Goal: Find contact information: Find contact information

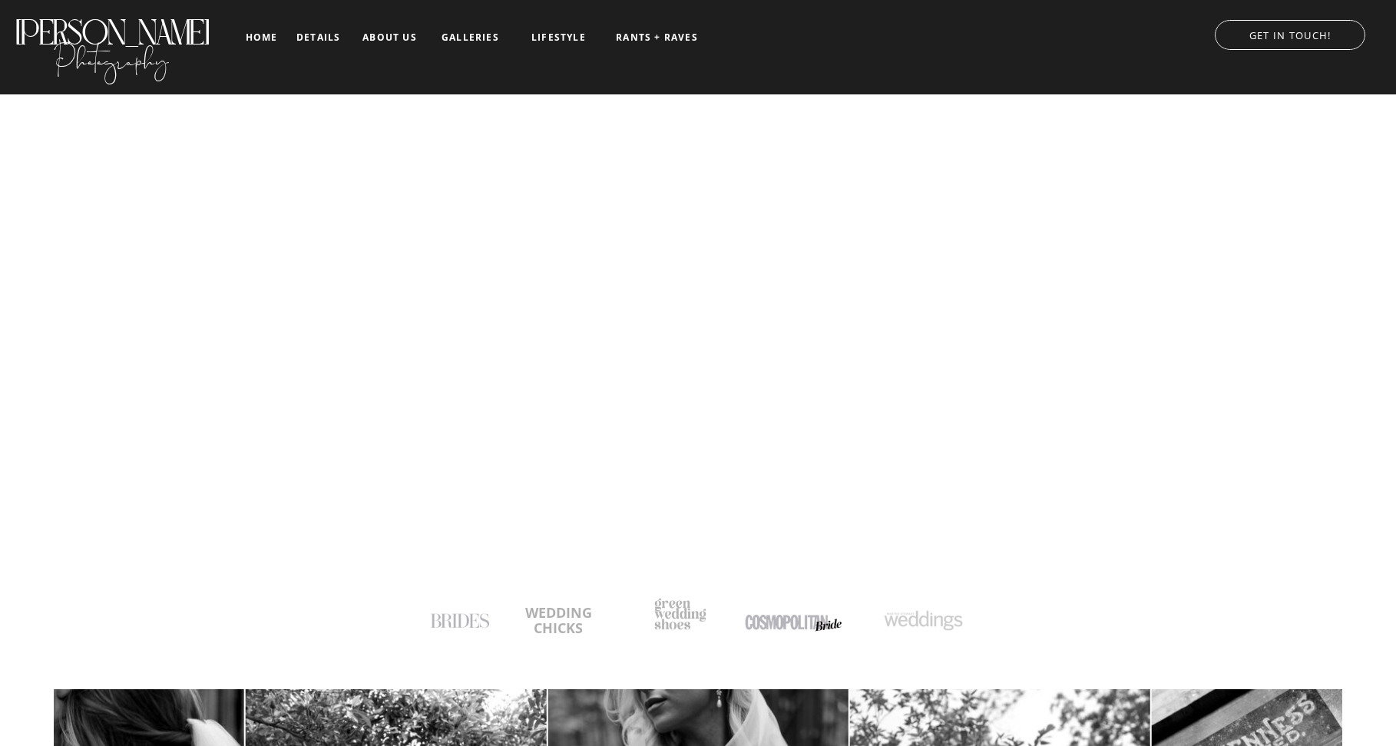
click at [381, 37] on nav "about us" at bounding box center [390, 37] width 64 height 11
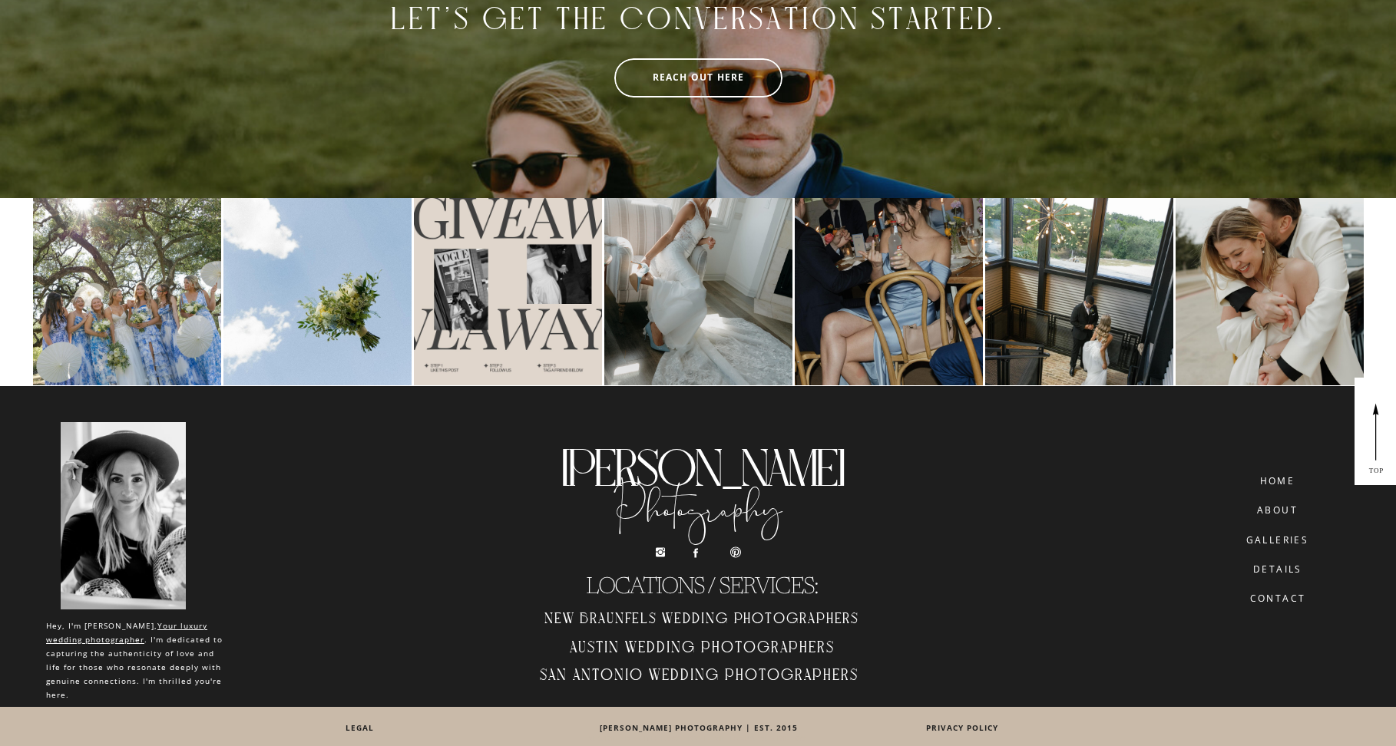
scroll to position [3626, 0]
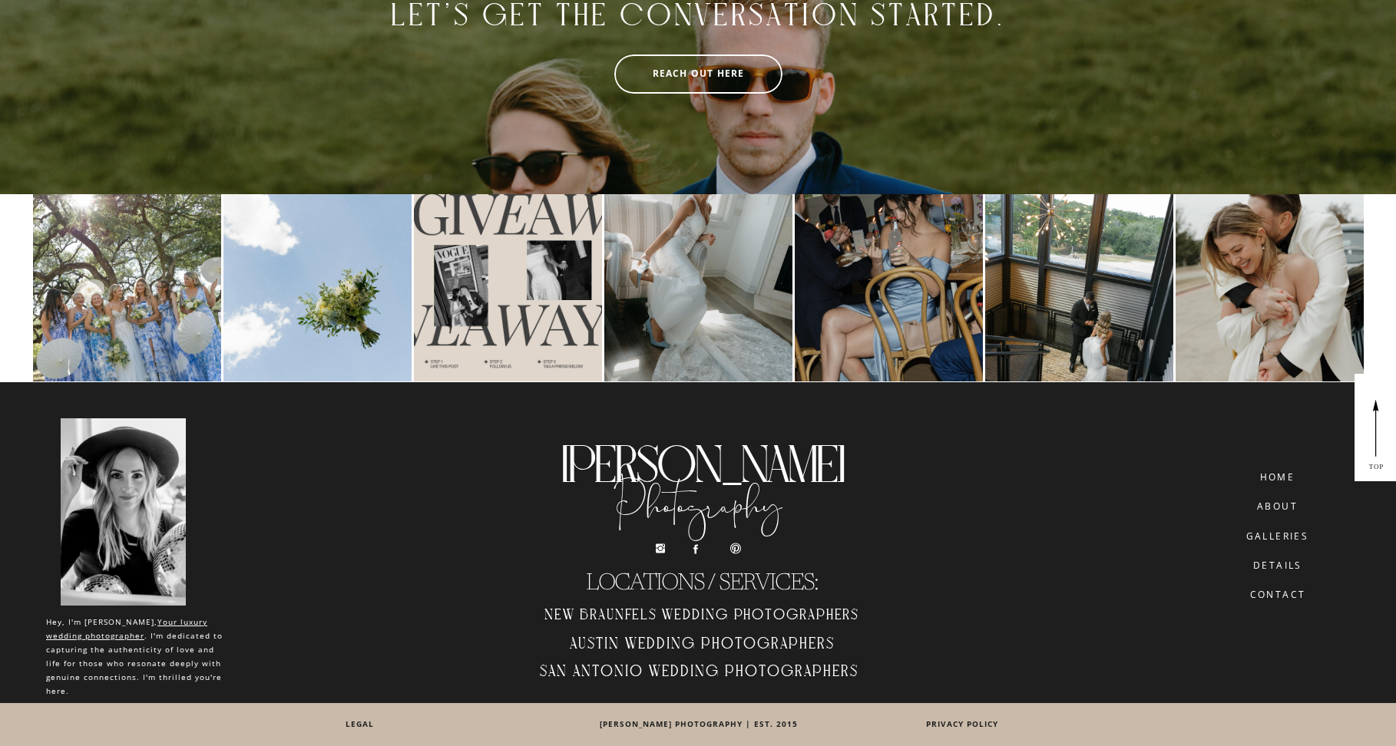
click at [1267, 566] on nav "details" at bounding box center [1278, 565] width 86 height 9
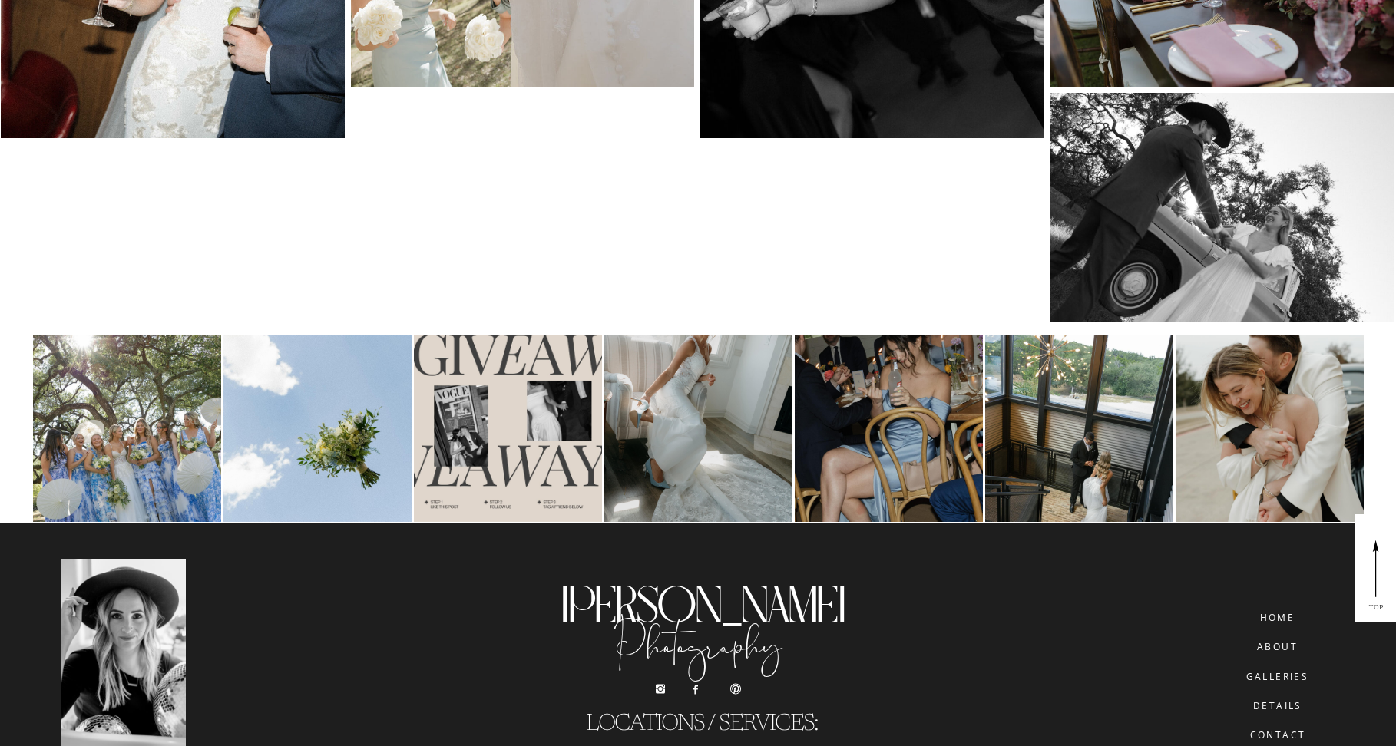
scroll to position [7978, 0]
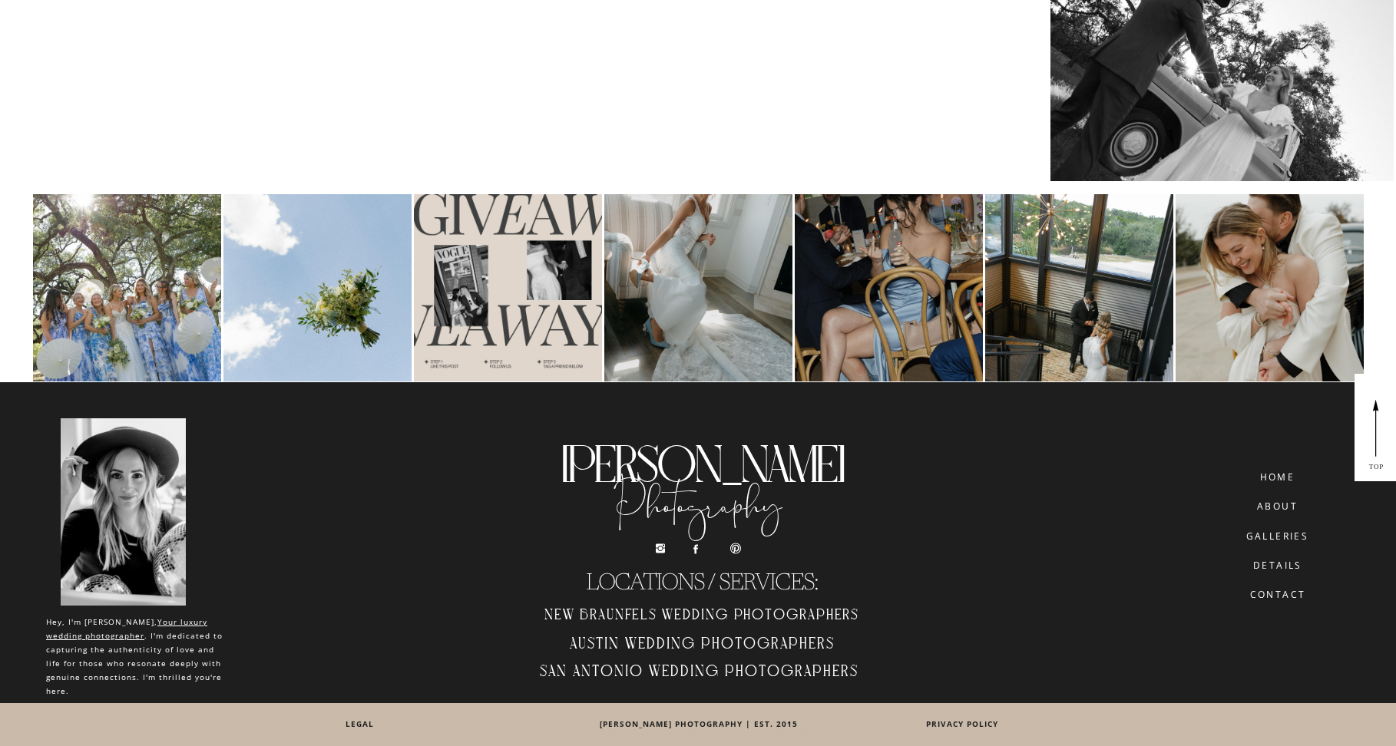
click at [1275, 595] on nav "CONTACT" at bounding box center [1278, 595] width 88 height 11
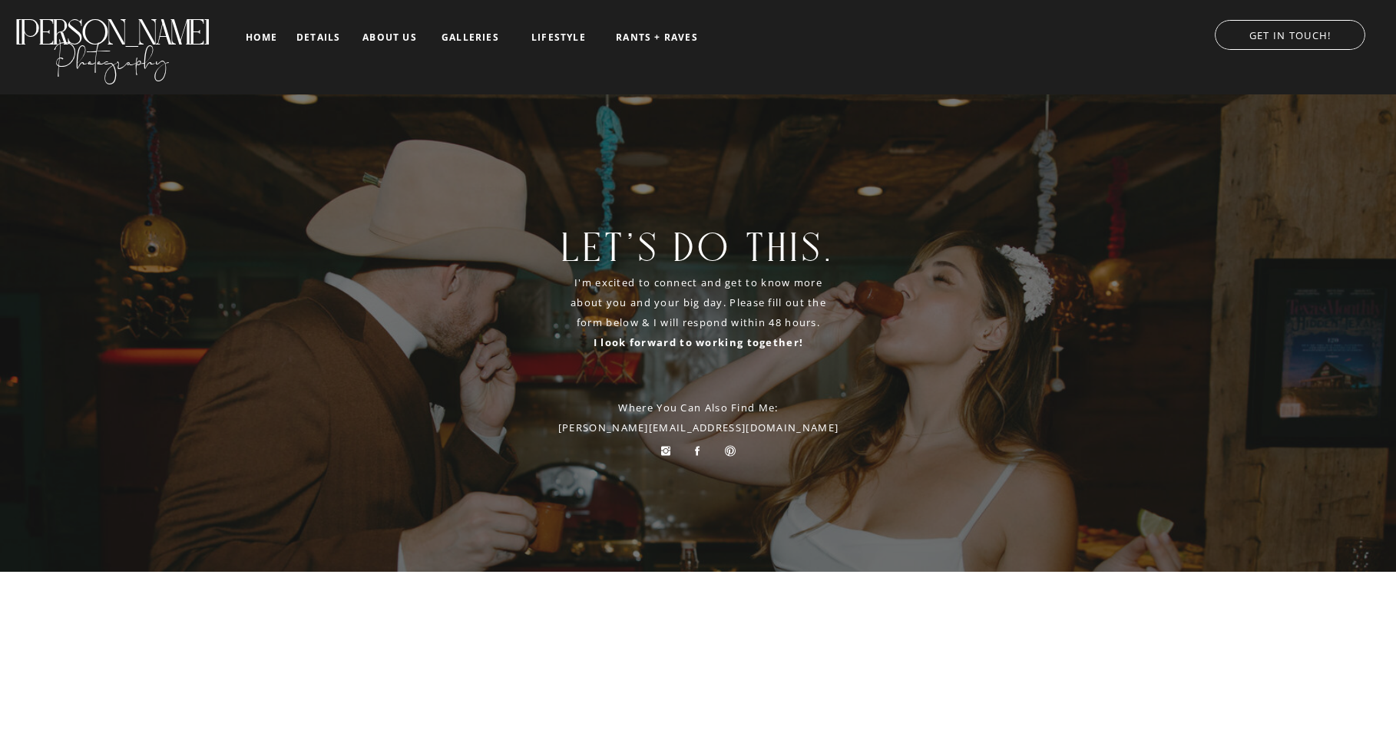
scroll to position [77, 0]
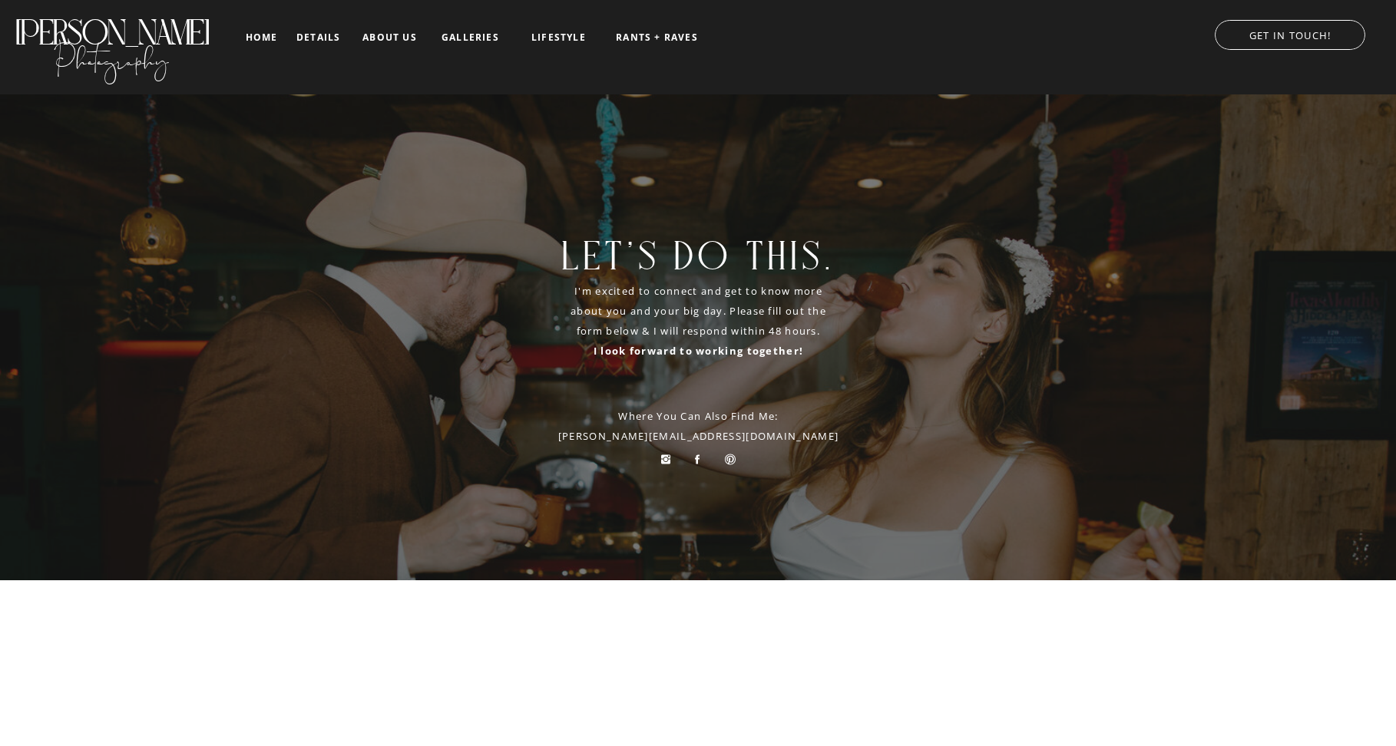
click at [696, 458] on icon at bounding box center [697, 459] width 5 height 9
